Goal: Find specific page/section: Find specific page/section

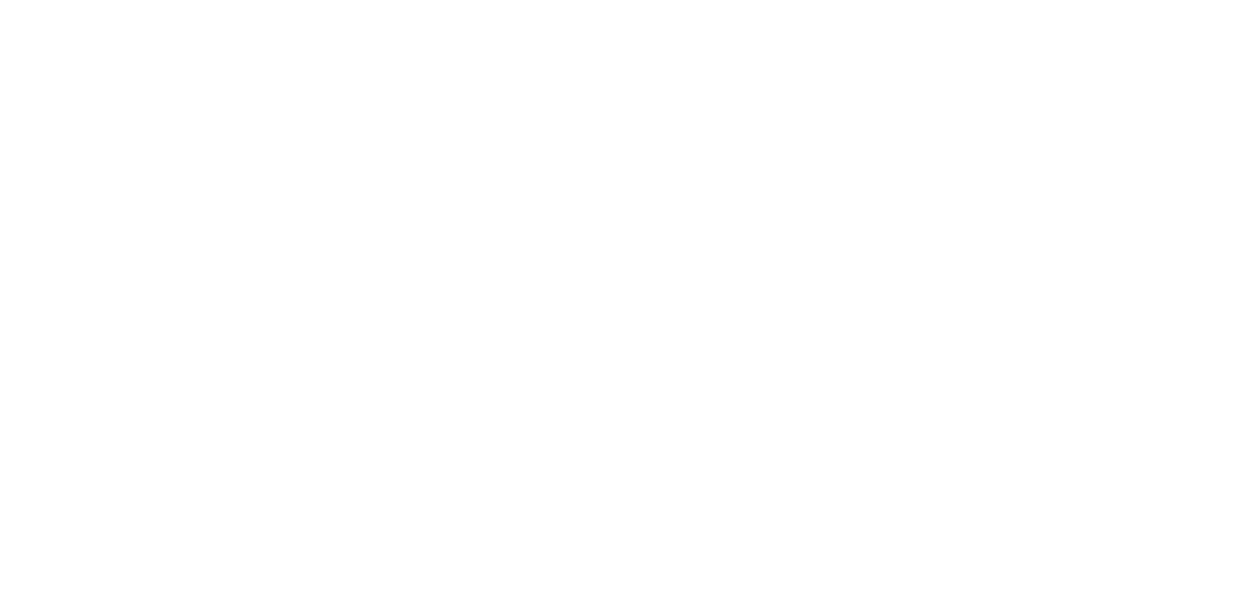
drag, startPoint x: 467, startPoint y: 43, endPoint x: 444, endPoint y: 56, distance: 26.8
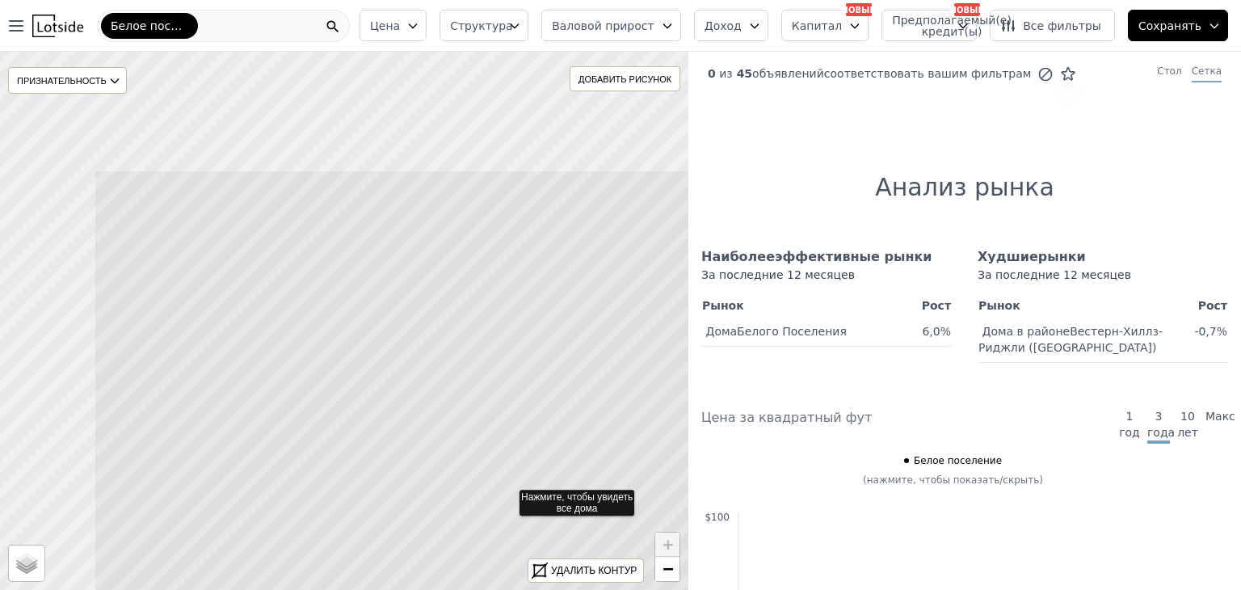
drag, startPoint x: 511, startPoint y: 209, endPoint x: 612, endPoint y: 358, distance: 180.2
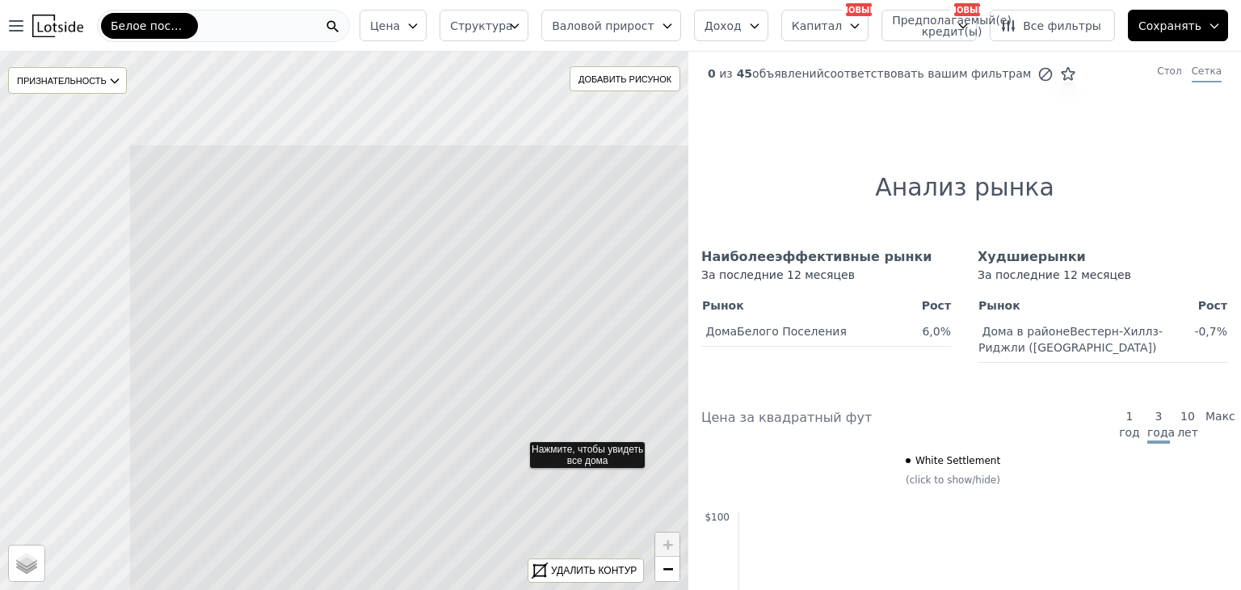
drag, startPoint x: 477, startPoint y: 308, endPoint x: 618, endPoint y: 418, distance: 179.0
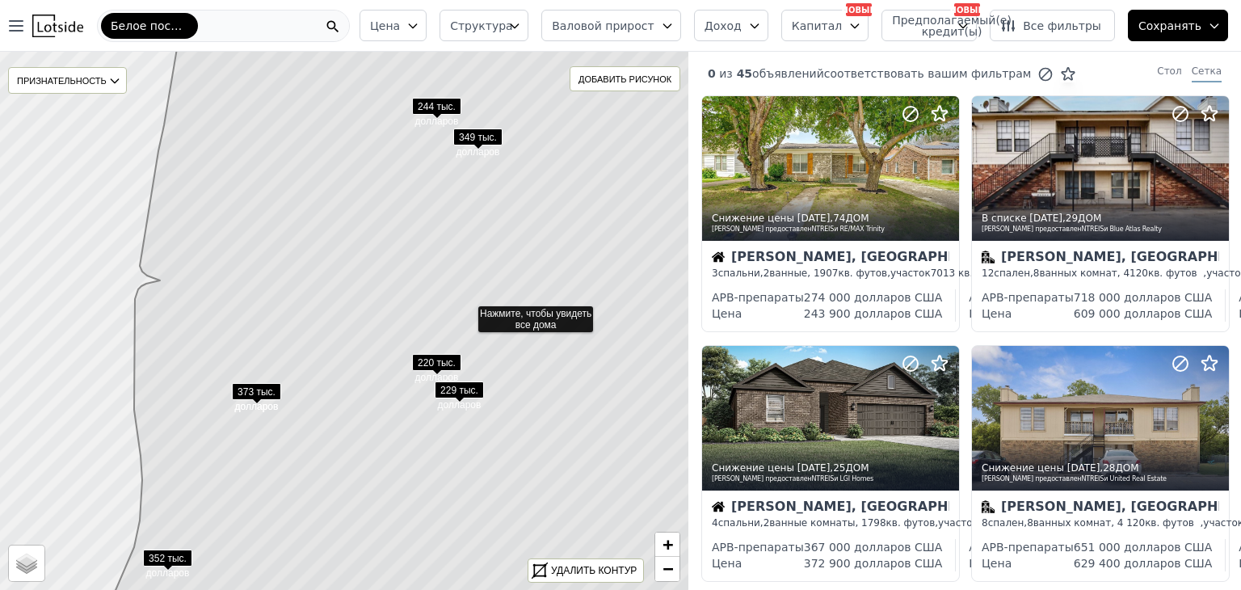
drag, startPoint x: 378, startPoint y: 249, endPoint x: 504, endPoint y: 233, distance: 127.0
click at [502, 237] on icon at bounding box center [488, 310] width 785 height 649
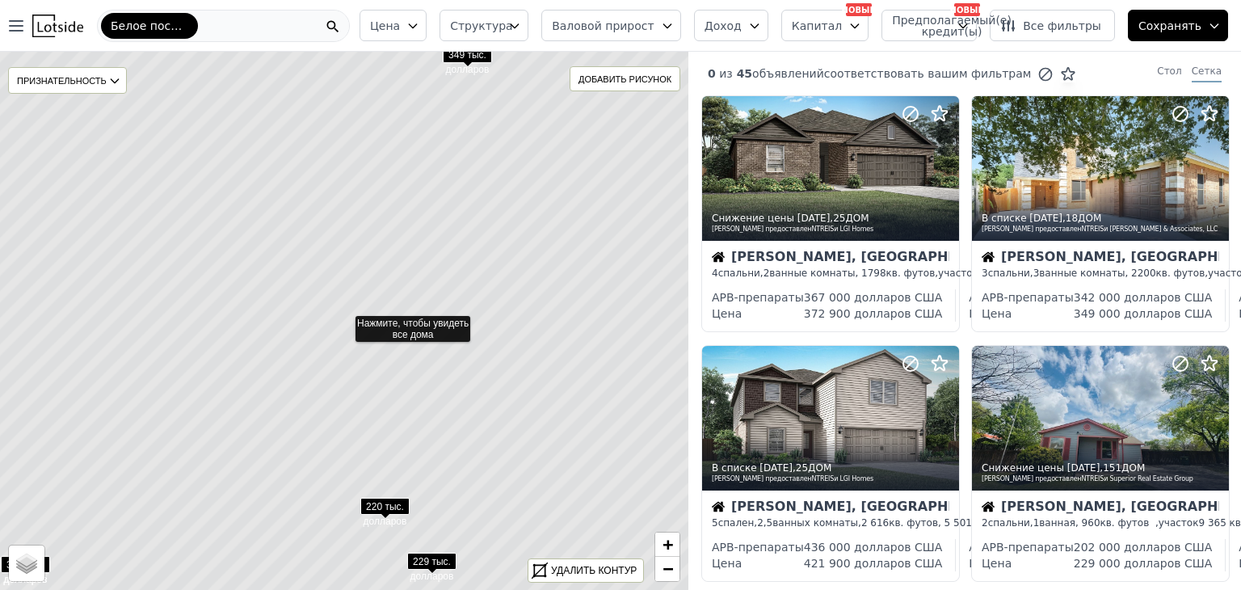
click at [341, 23] on icon at bounding box center [333, 27] width 16 height 16
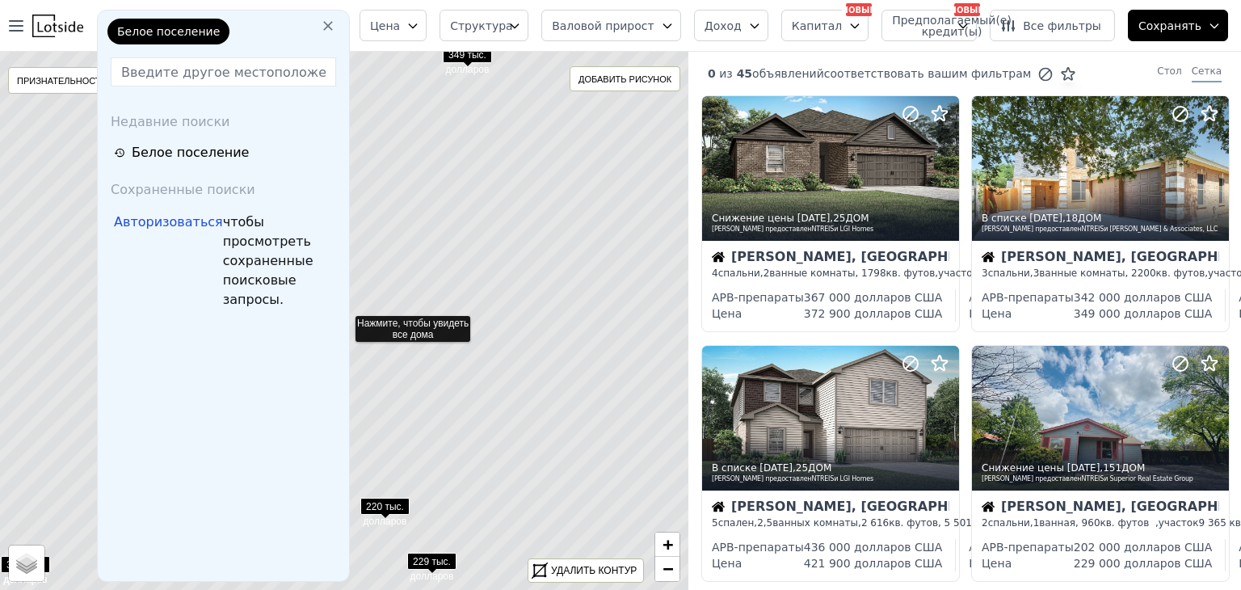
click at [292, 72] on input "text" at bounding box center [223, 71] width 225 height 29
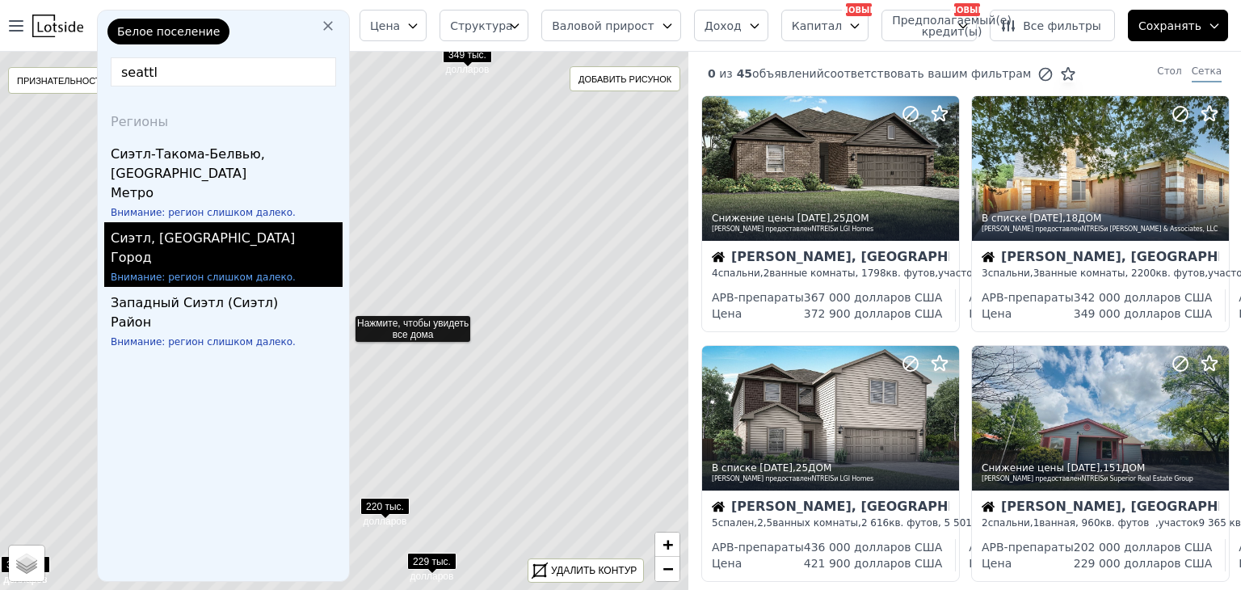
type input "seattl"
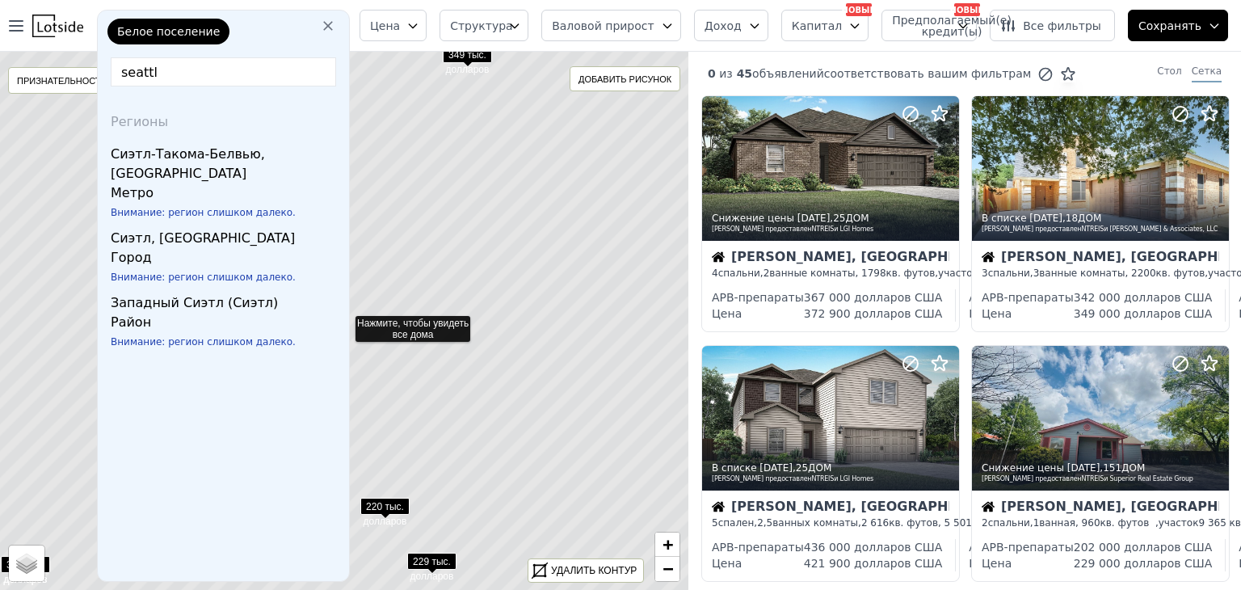
click at [296, 248] on div "Город" at bounding box center [227, 259] width 232 height 23
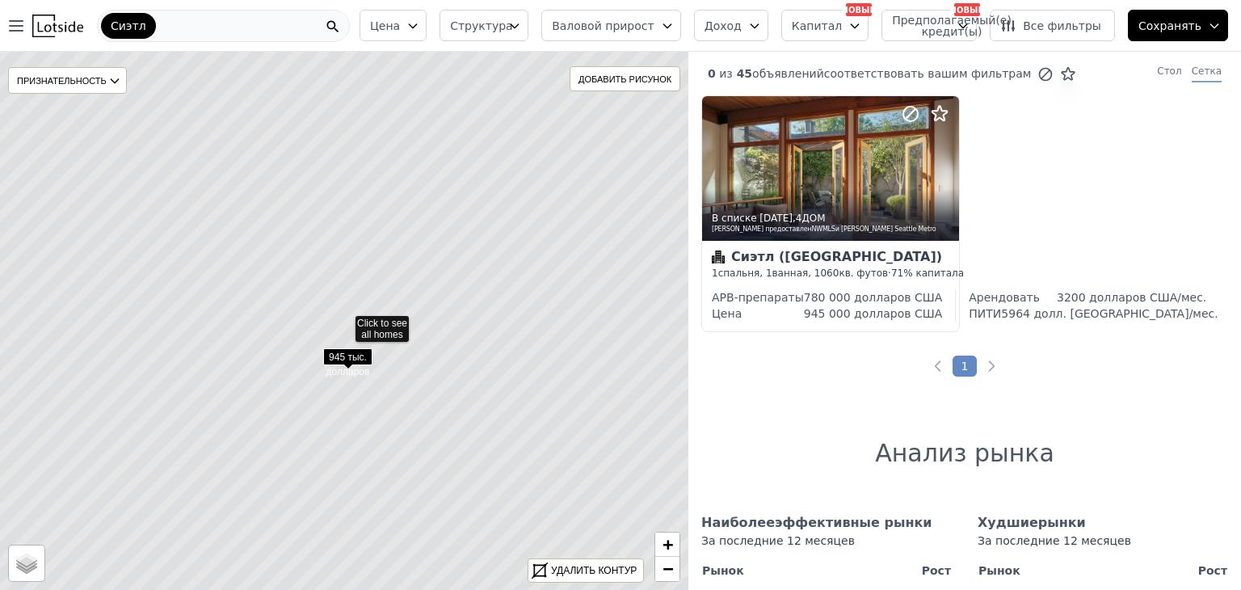
drag, startPoint x: 389, startPoint y: 309, endPoint x: 249, endPoint y: 424, distance: 181.9
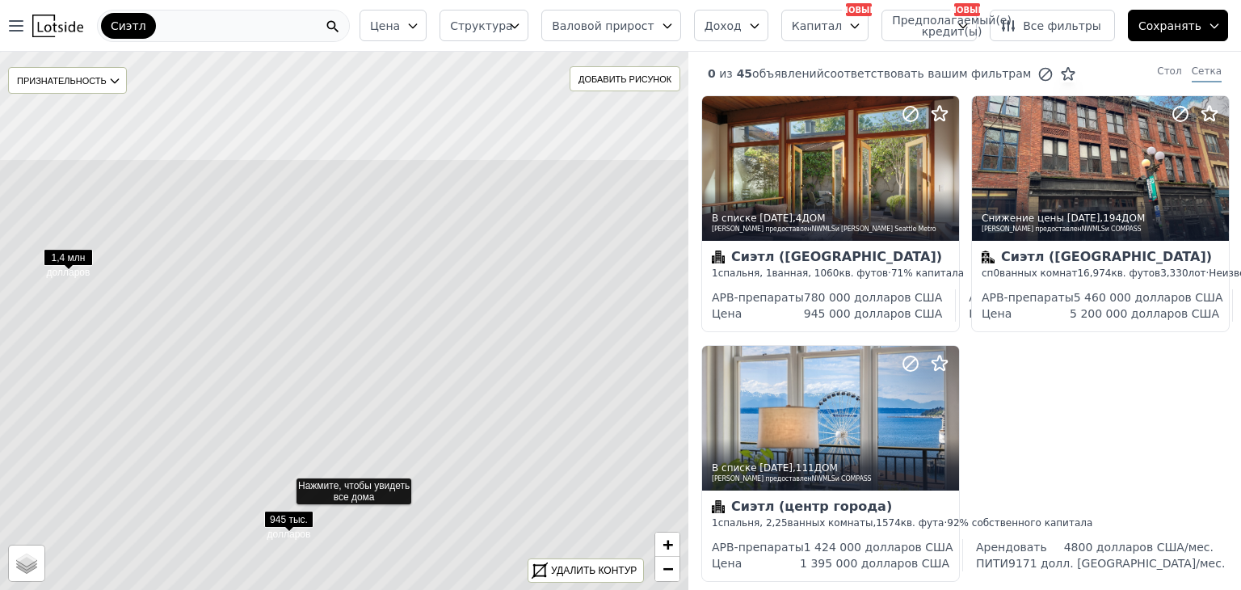
drag, startPoint x: 378, startPoint y: 270, endPoint x: 331, endPoint y: 424, distance: 161.3
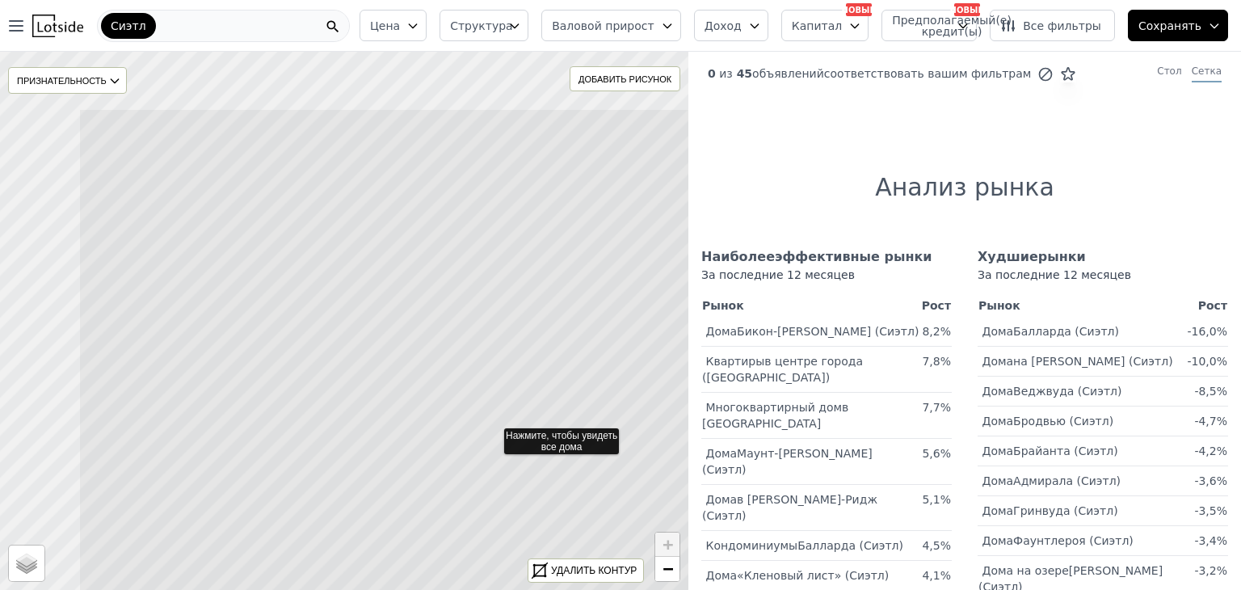
drag, startPoint x: 367, startPoint y: 351, endPoint x: 488, endPoint y: 425, distance: 142.2
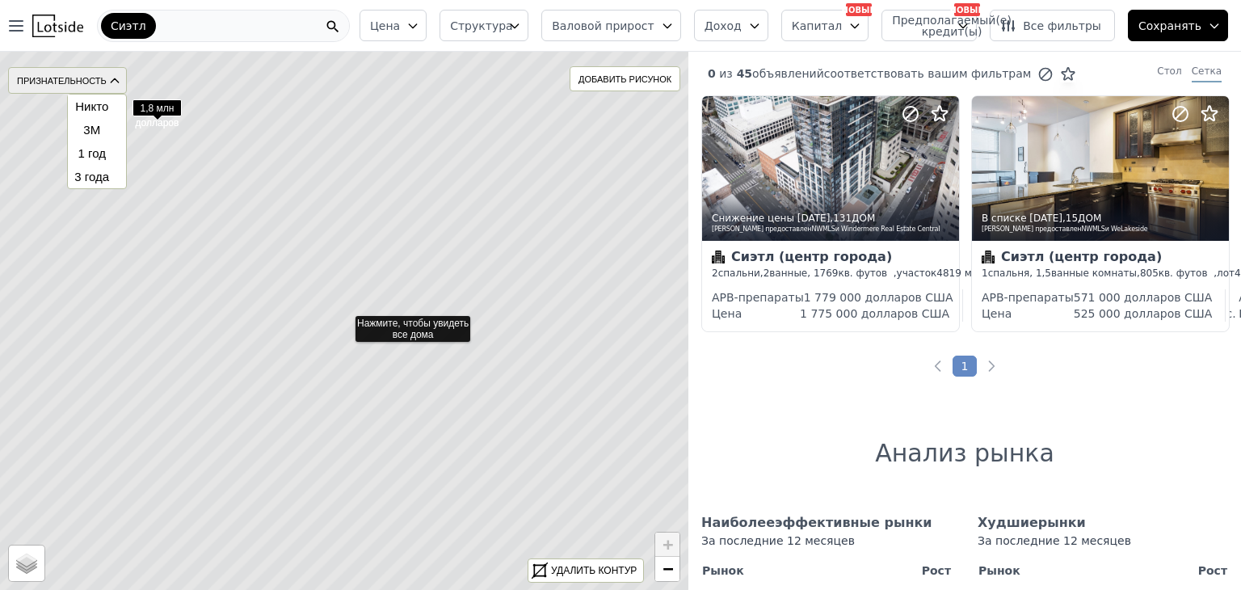
click at [97, 88] on div "ПРИЗНАТЕЛЬНОСТЬ" at bounding box center [67, 80] width 119 height 27
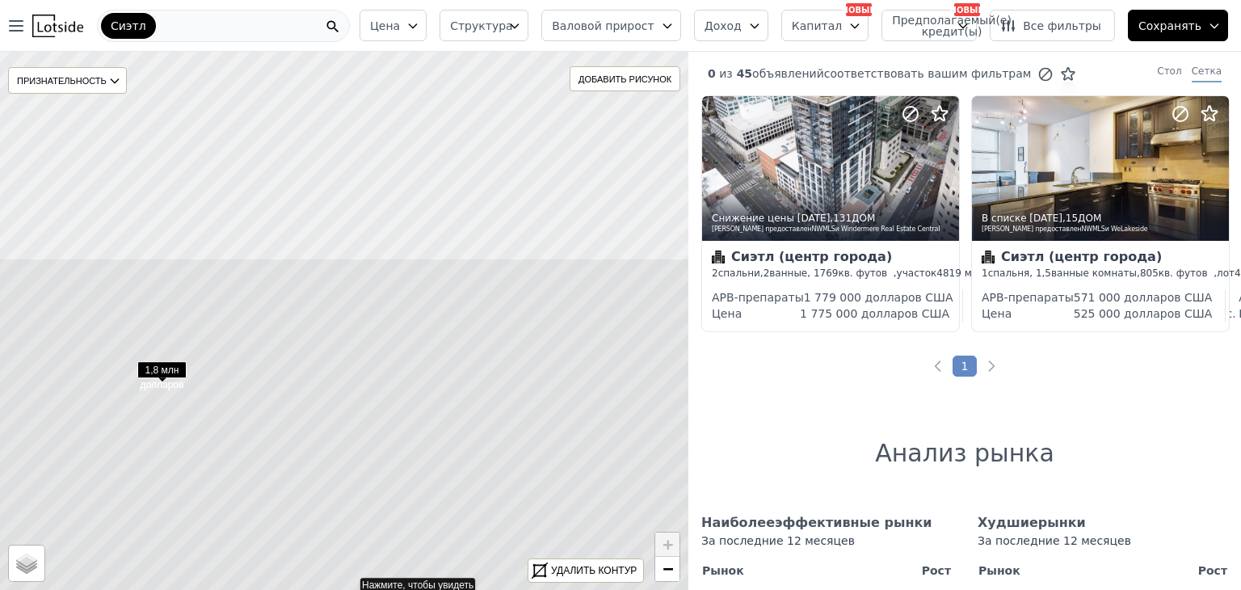
drag, startPoint x: 449, startPoint y: 293, endPoint x: 421, endPoint y: 511, distance: 219.1
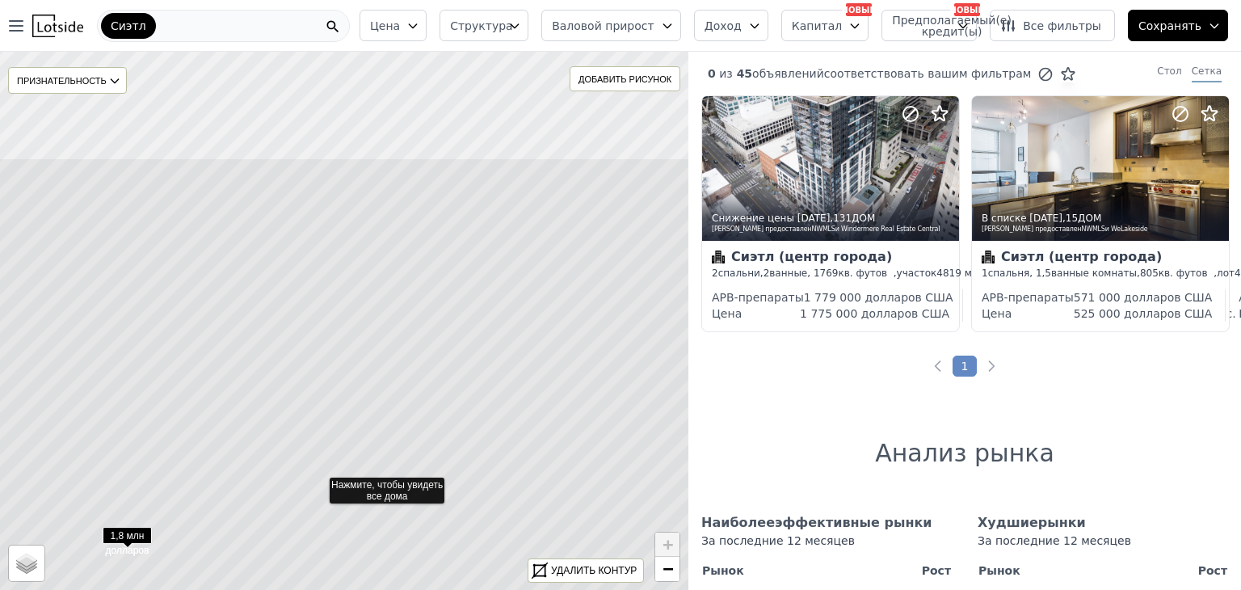
drag, startPoint x: 393, startPoint y: 337, endPoint x: 374, endPoint y: 470, distance: 134.7
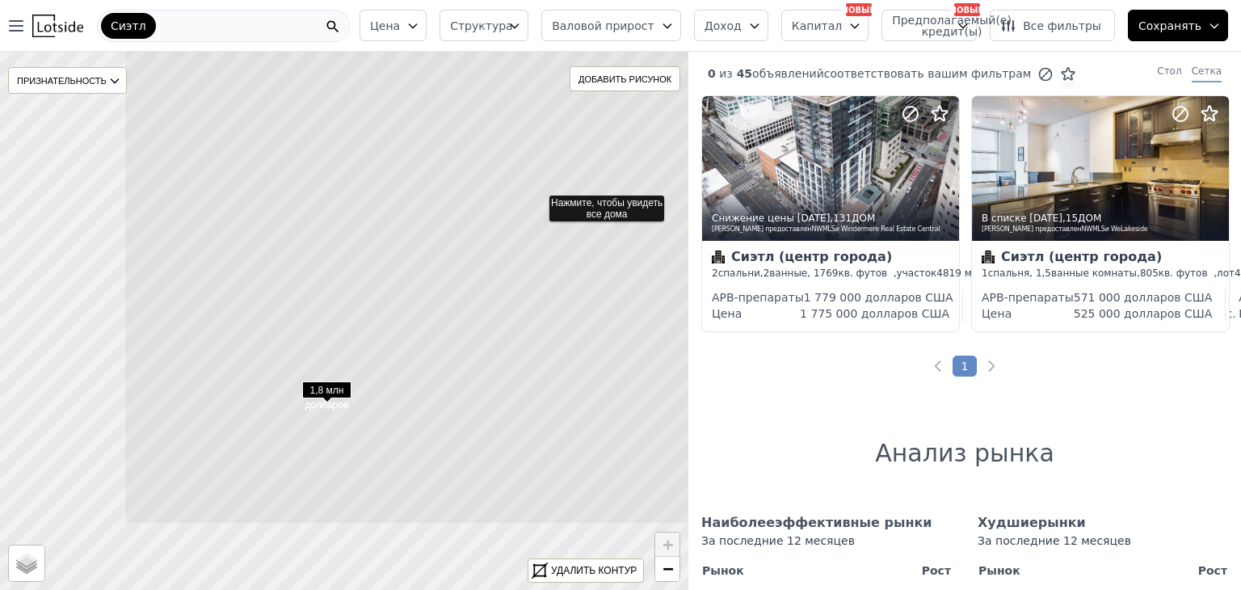
drag, startPoint x: 417, startPoint y: 356, endPoint x: 599, endPoint y: 238, distance: 216.7
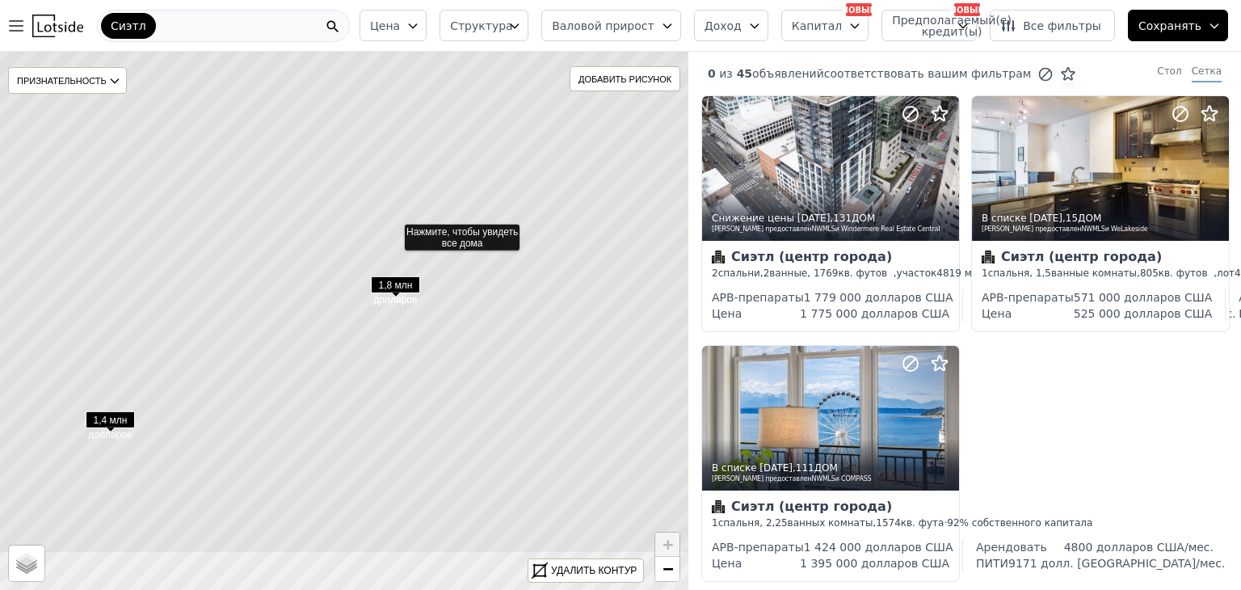
drag, startPoint x: 484, startPoint y: 353, endPoint x: 450, endPoint y: 287, distance: 74.4
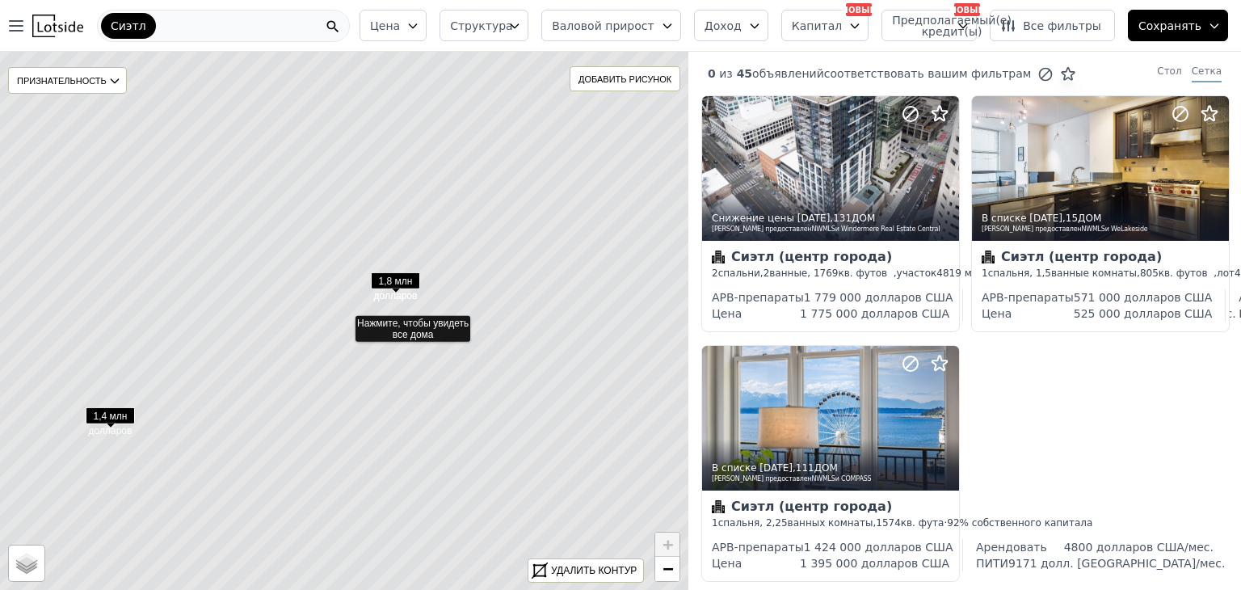
click at [406, 289] on font "1,8 млн долларов" at bounding box center [396, 288] width 44 height 26
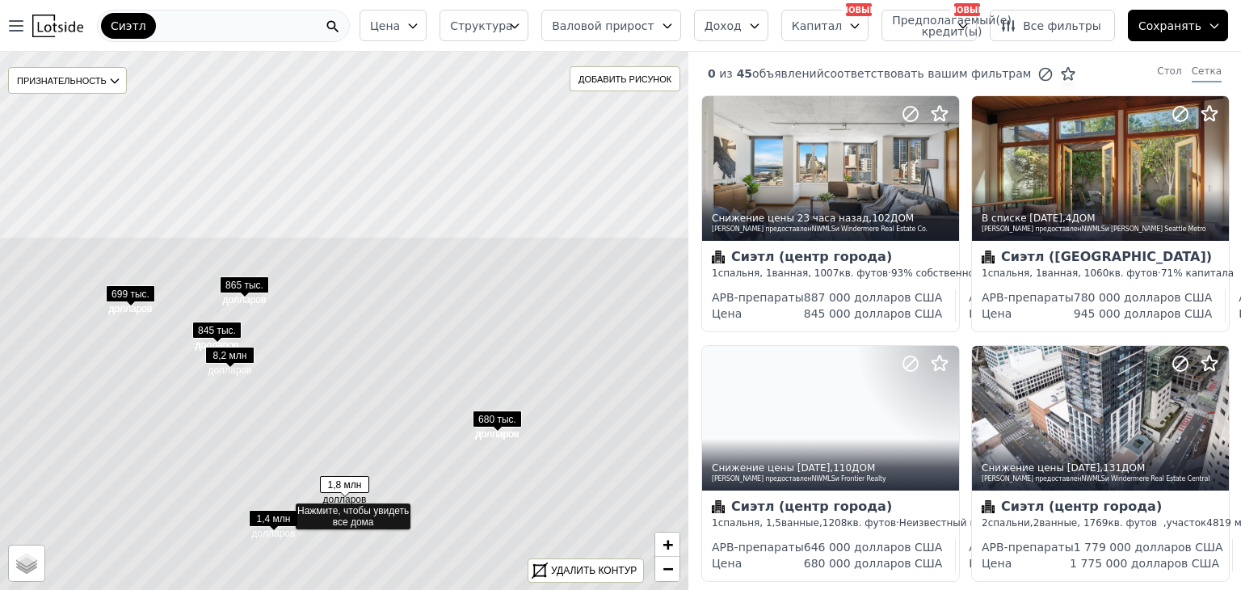
drag, startPoint x: 416, startPoint y: 316, endPoint x: 376, endPoint y: 392, distance: 85.6
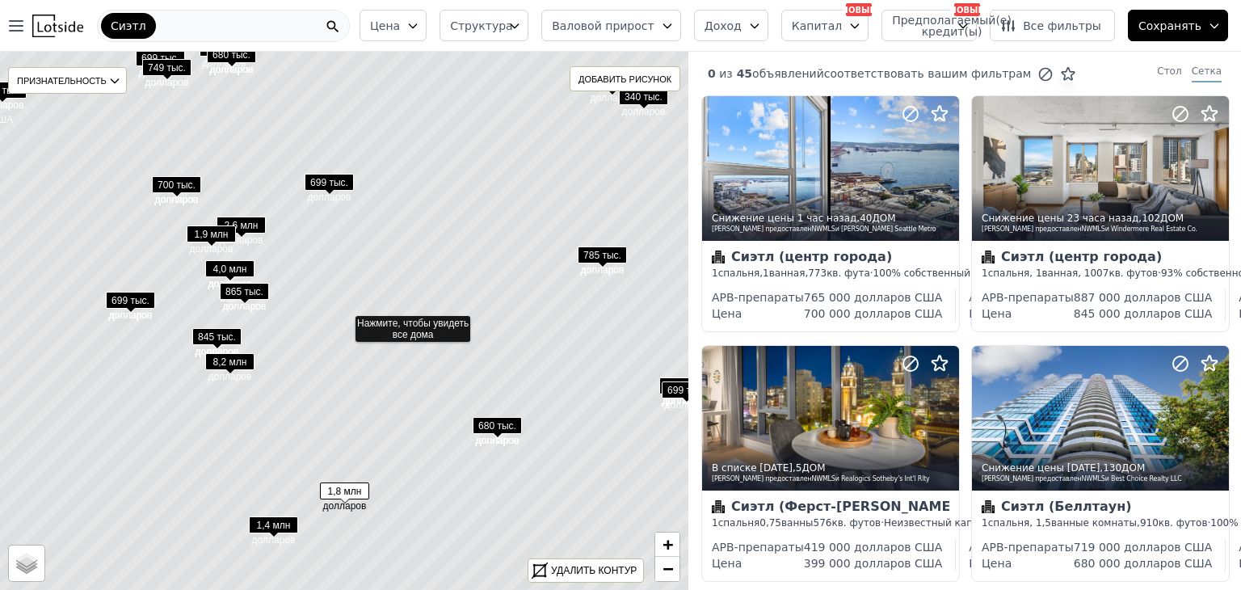
click at [381, 326] on icon at bounding box center [344, 320] width 829 height 649
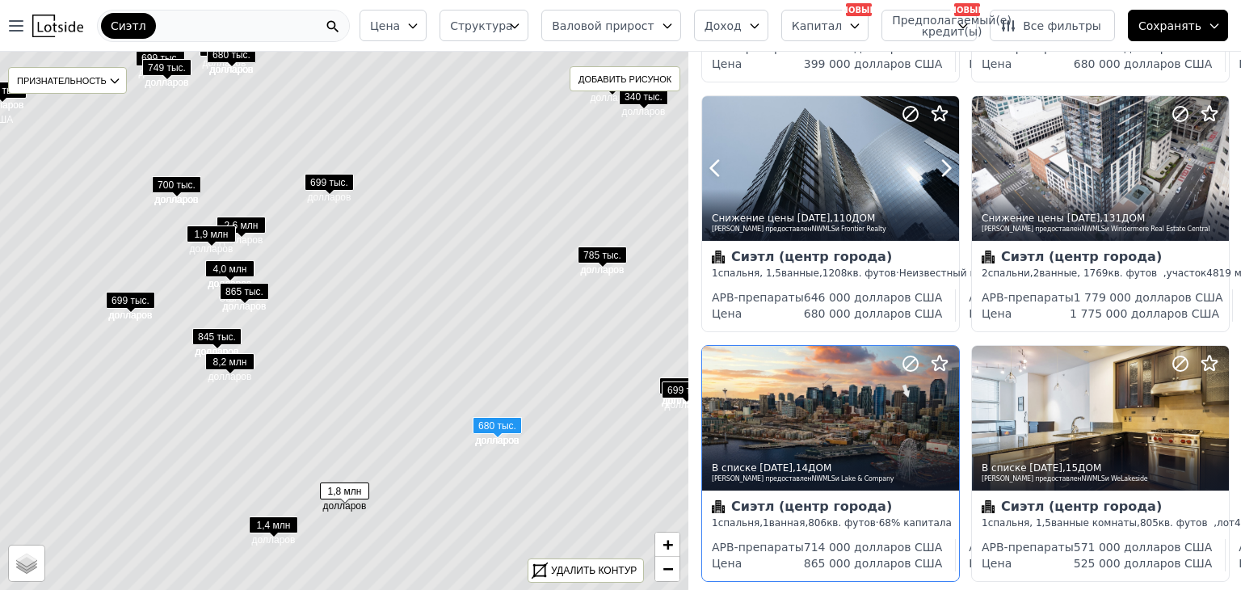
scroll to position [538, 0]
